Goal: Navigation & Orientation: Go to known website

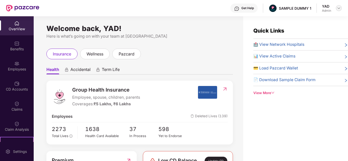
click at [338, 7] on img at bounding box center [338, 8] width 4 height 4
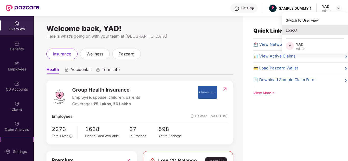
click at [313, 30] on div "Logout" at bounding box center [314, 30] width 66 height 10
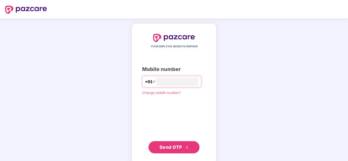
type input "**********"
click at [167, 149] on span "Send OTP" at bounding box center [170, 147] width 23 height 5
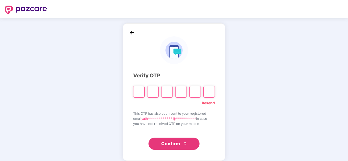
type input "*"
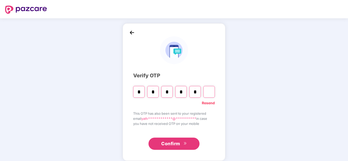
type input "*"
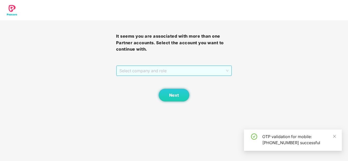
click at [158, 74] on span "Select company and role" at bounding box center [173, 71] width 109 height 10
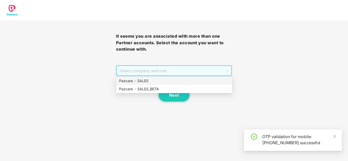
click at [140, 83] on div "Pazcare - SALES" at bounding box center [174, 81] width 110 height 6
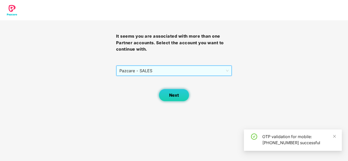
click at [170, 98] on button "Next" at bounding box center [174, 95] width 31 height 13
